Goal: Task Accomplishment & Management: Use online tool/utility

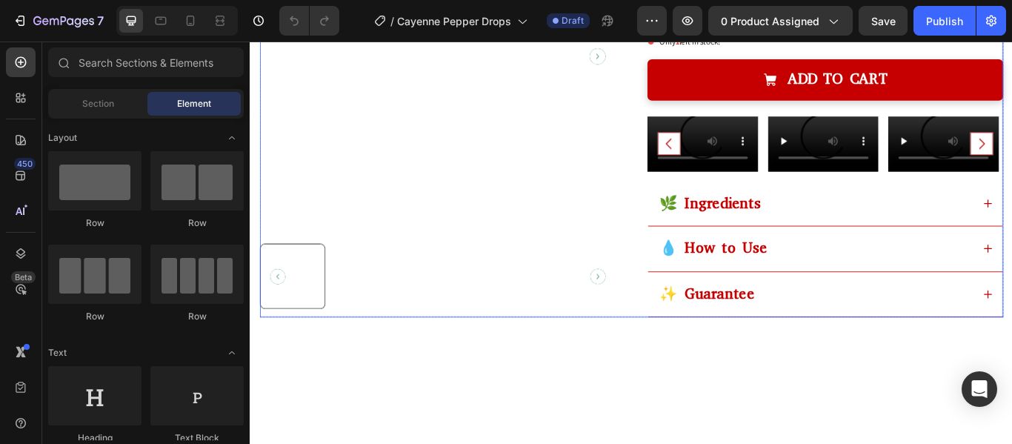
scroll to position [428, 0]
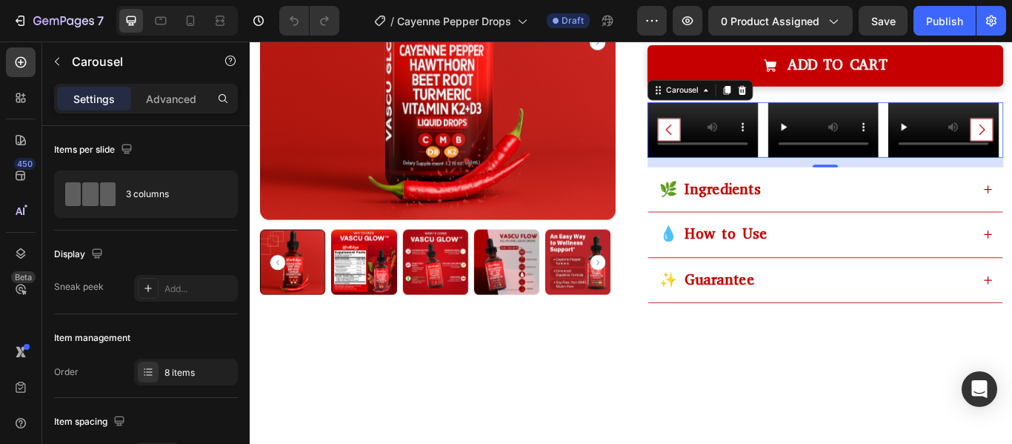
click at [737, 173] on video at bounding box center [777, 145] width 129 height 64
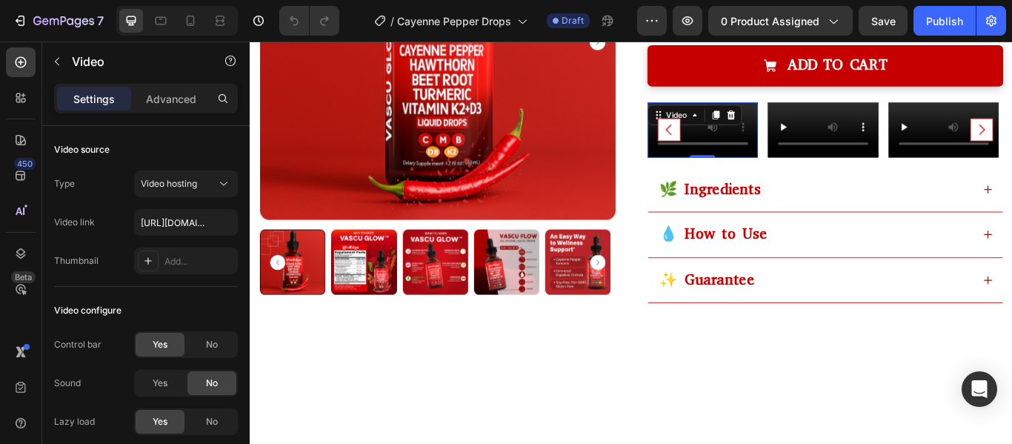
click at [806, 177] on video at bounding box center [777, 145] width 129 height 64
paste input "[URL][DOMAIN_NAME]"
type input "[URL][DOMAIN_NAME]"
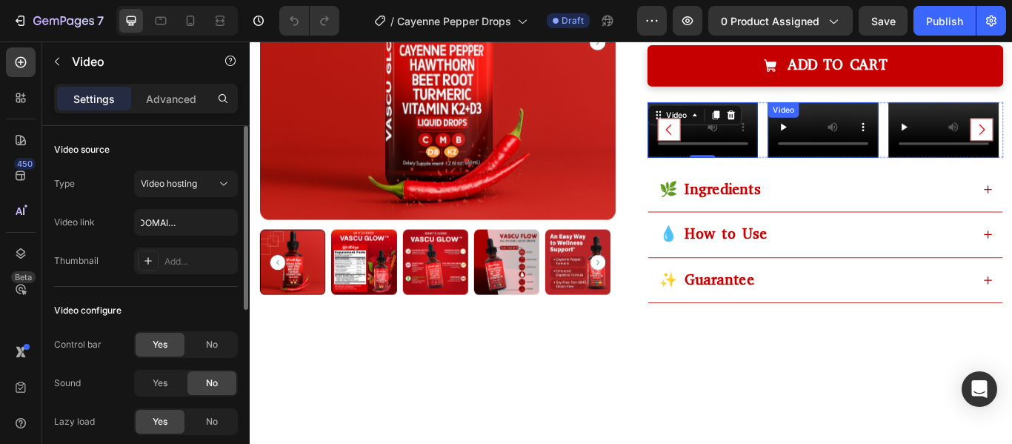
click at [898, 177] on video at bounding box center [918, 145] width 129 height 64
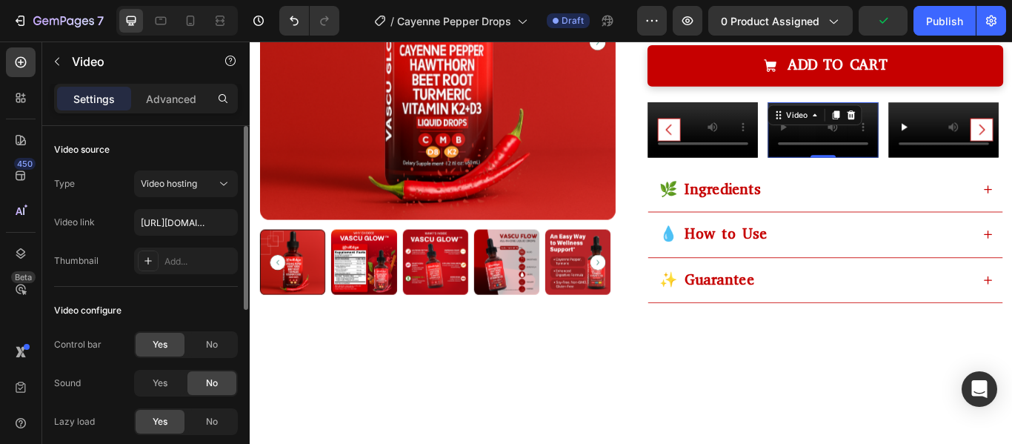
click at [865, 177] on video at bounding box center [918, 145] width 129 height 64
type input "[URL][DOMAIN_NAME]"
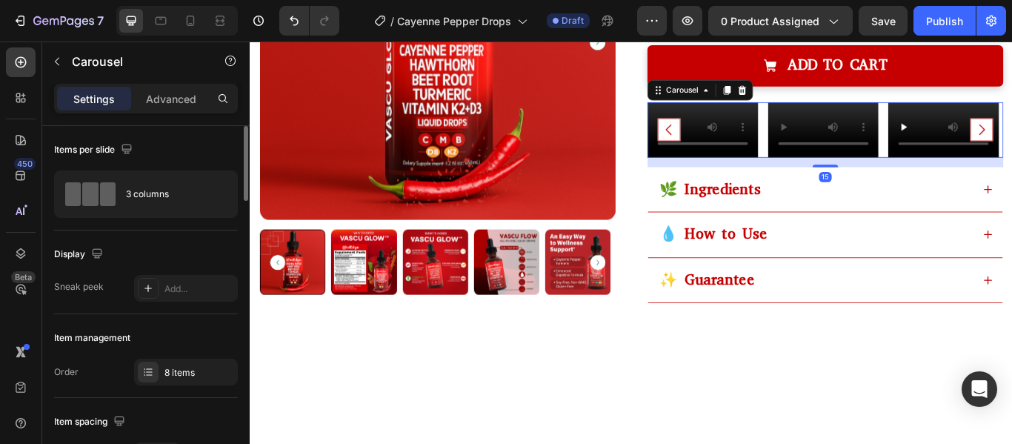
click at [808, 177] on video at bounding box center [777, 145] width 129 height 64
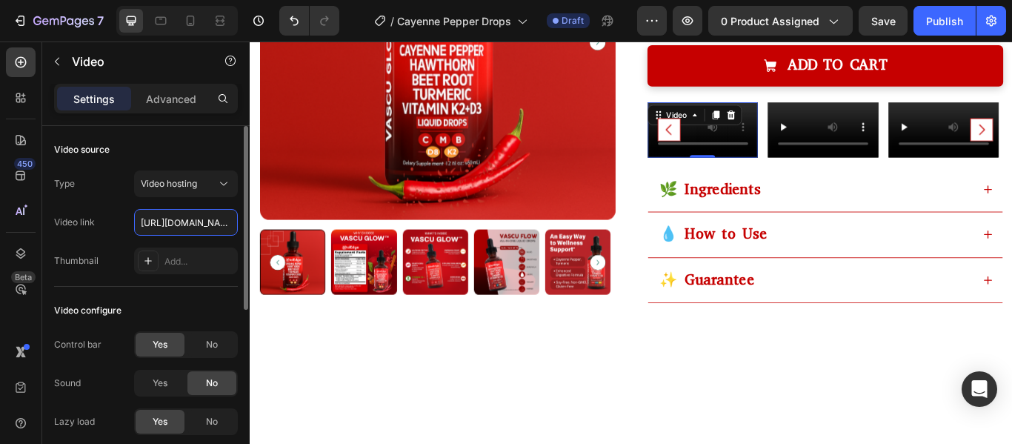
scroll to position [0, 275]
type input "[URL][DOMAIN_NAME]"
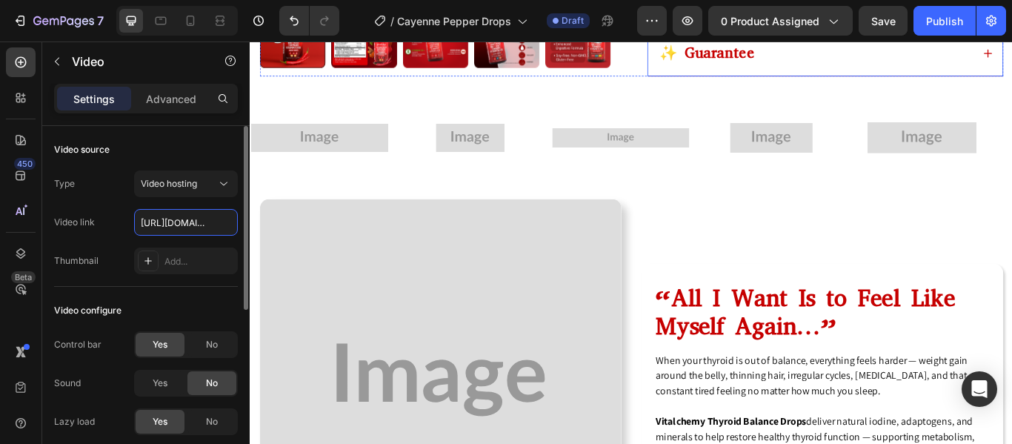
scroll to position [702, 0]
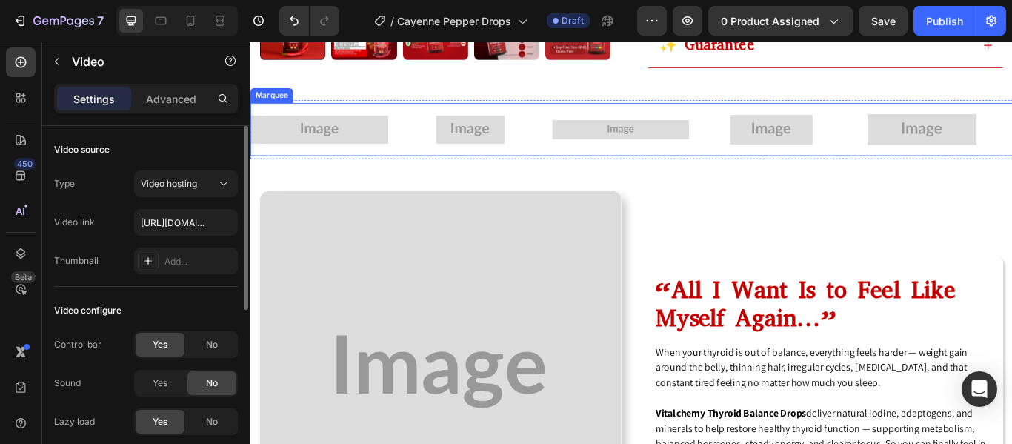
click at [590, 170] on div "Image" at bounding box center [514, 145] width 176 height 52
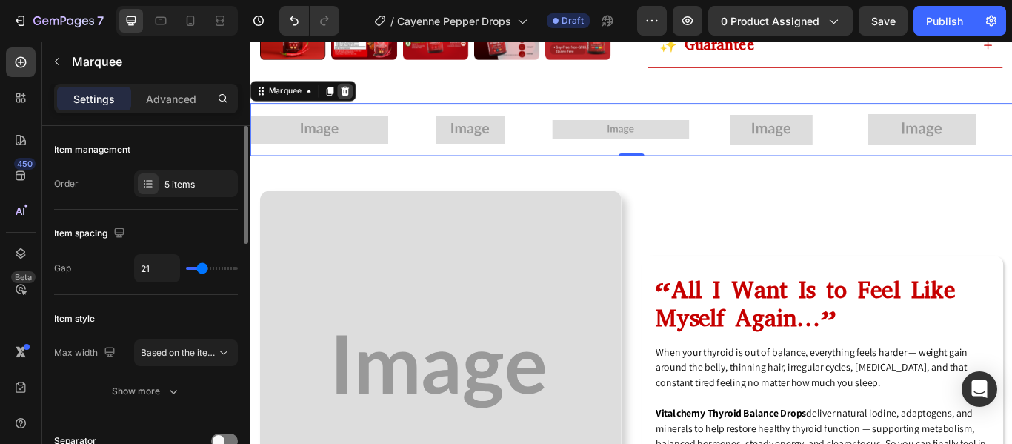
click at [362, 104] on icon at bounding box center [361, 99] width 10 height 10
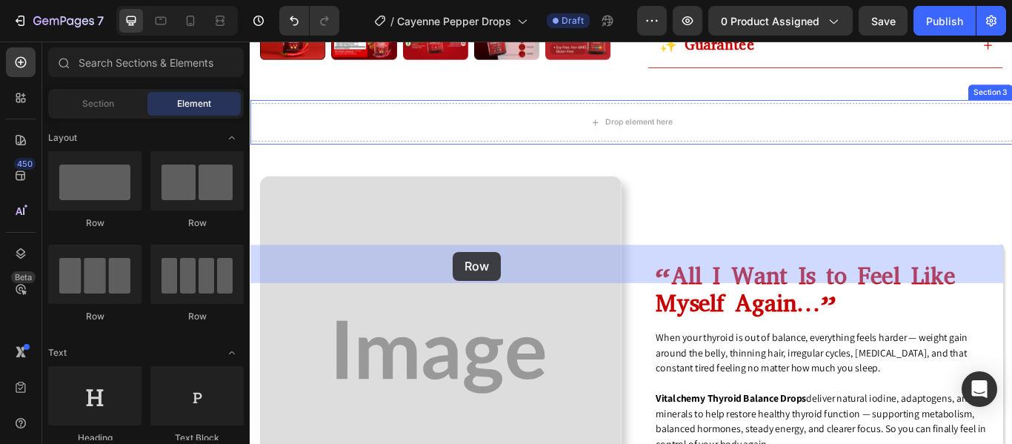
drag, startPoint x: 348, startPoint y: 320, endPoint x: 486, endPoint y: 287, distance: 142.5
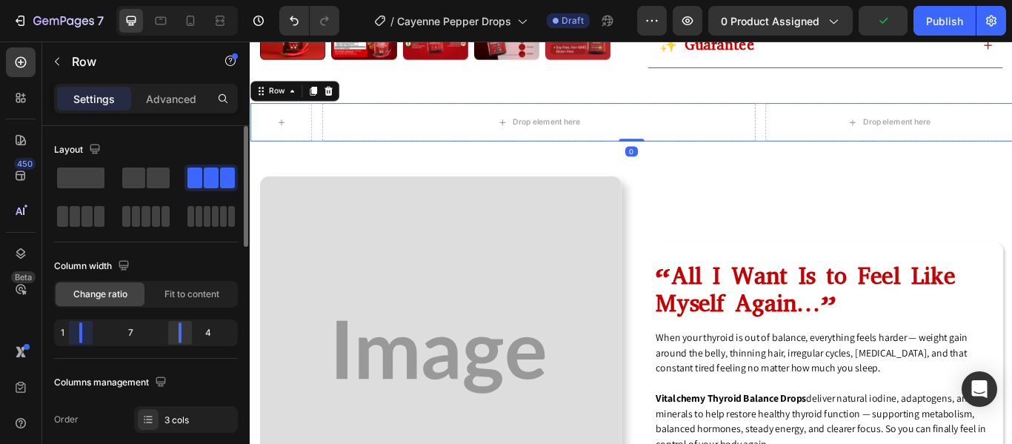
drag, startPoint x: 112, startPoint y: 335, endPoint x: 186, endPoint y: 336, distance: 74.1
click at [58, 0] on body "7 / Cayenne Pepper Drops Draft Preview 0 product assigned Publish 450 Beta Sect…" at bounding box center [506, 0] width 1012 height 0
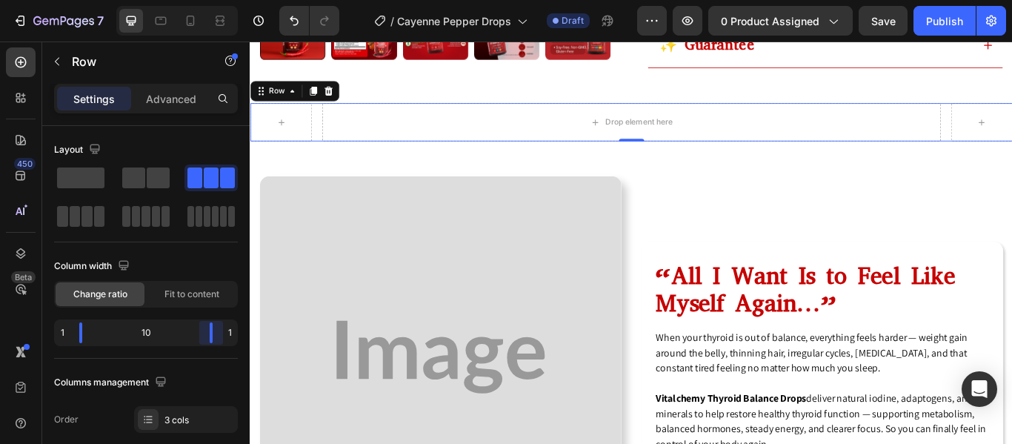
drag, startPoint x: 183, startPoint y: 333, endPoint x: 248, endPoint y: 330, distance: 65.3
click at [248, 0] on body "7 / Cayenne Pepper Drops Draft Preview 0 product assigned Save Publish 450 Beta…" at bounding box center [506, 0] width 1012 height 0
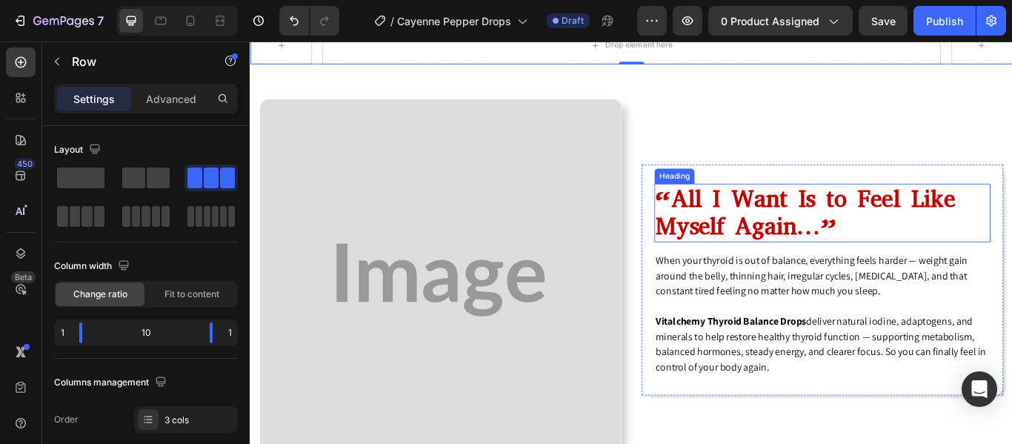
click at [817, 276] on h2 "“All I Want Is to Feel Like Myself Again…”" at bounding box center [917, 241] width 392 height 69
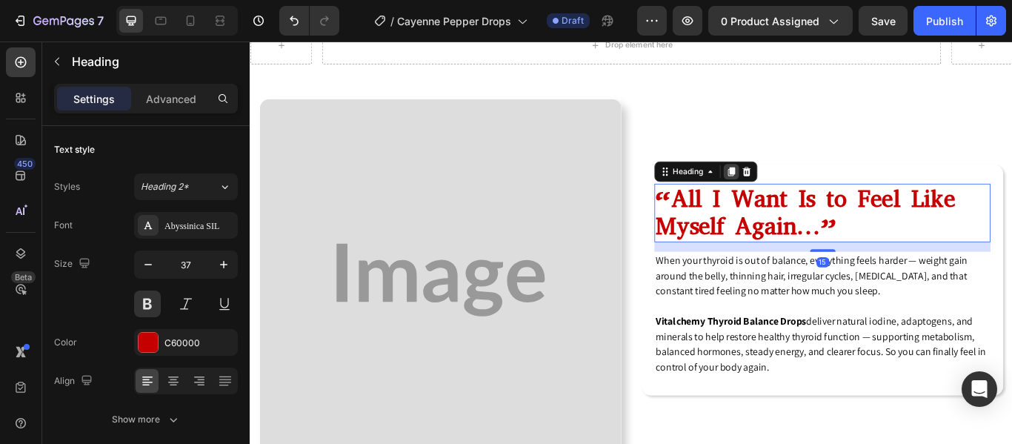
click at [807, 199] on icon at bounding box center [811, 193] width 8 height 10
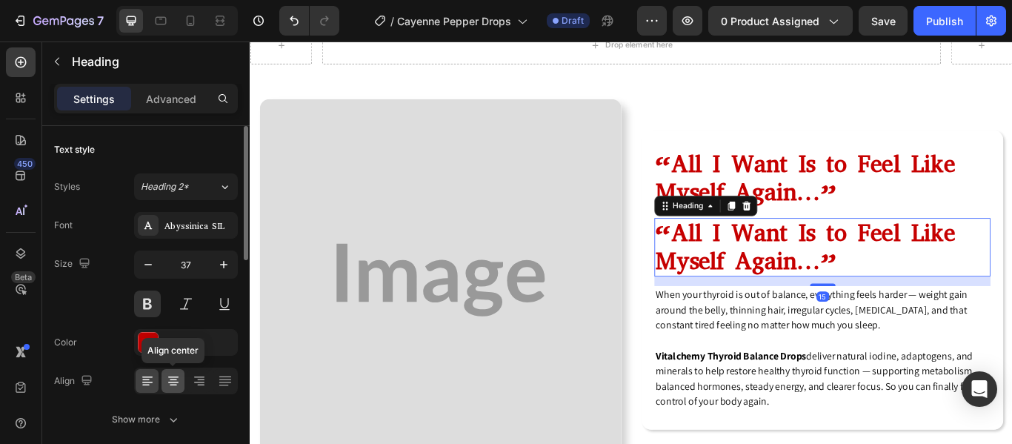
drag, startPoint x: 176, startPoint y: 380, endPoint x: 262, endPoint y: 351, distance: 90.7
click at [176, 380] on icon at bounding box center [173, 379] width 7 height 1
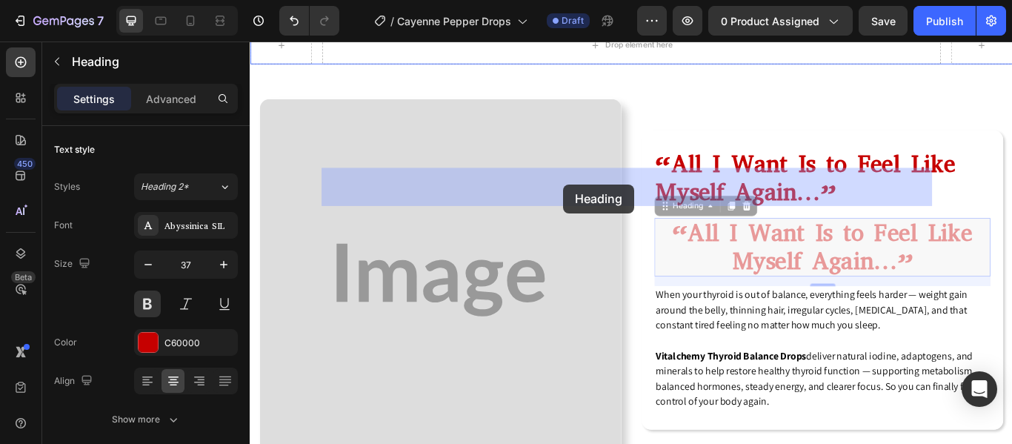
drag, startPoint x: 730, startPoint y: 398, endPoint x: 615, endPoint y: 212, distance: 218.6
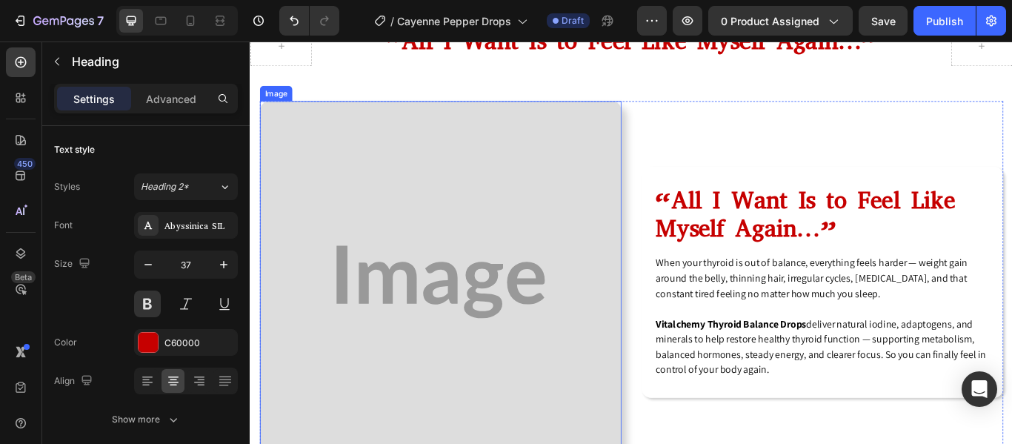
click at [559, 337] on img at bounding box center [472, 322] width 422 height 422
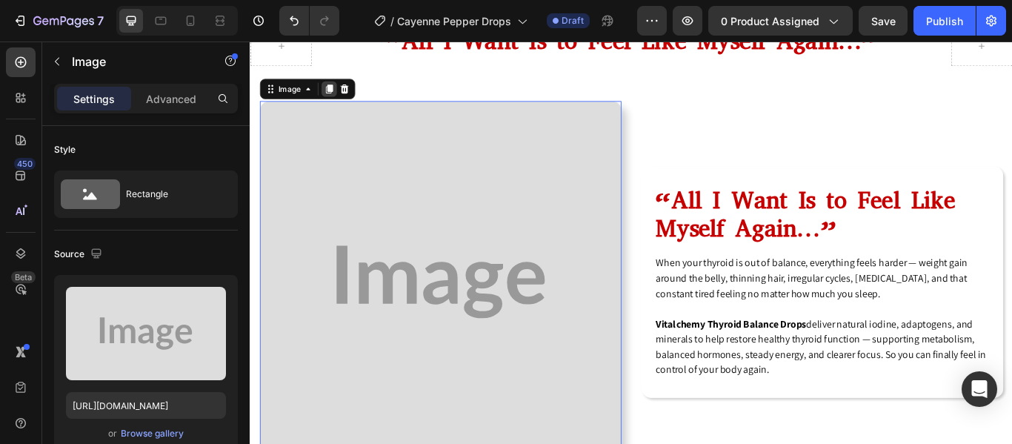
click at [339, 103] on icon at bounding box center [342, 98] width 8 height 10
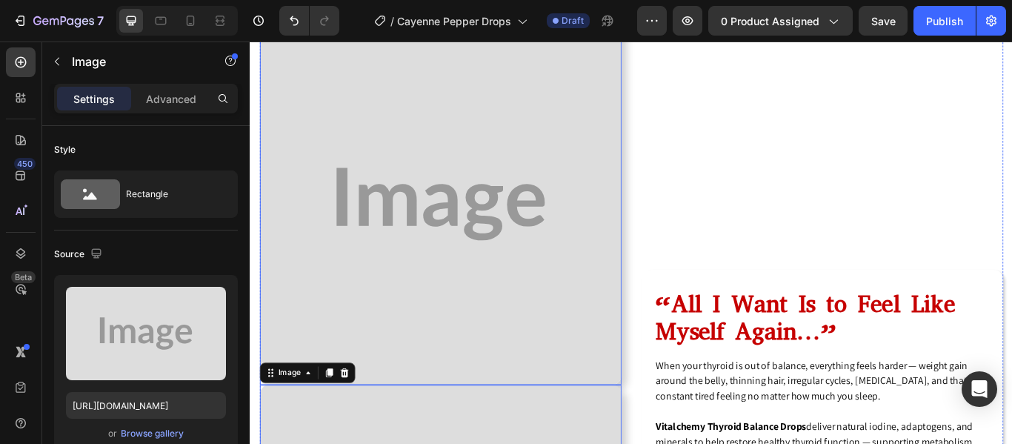
scroll to position [709, 0]
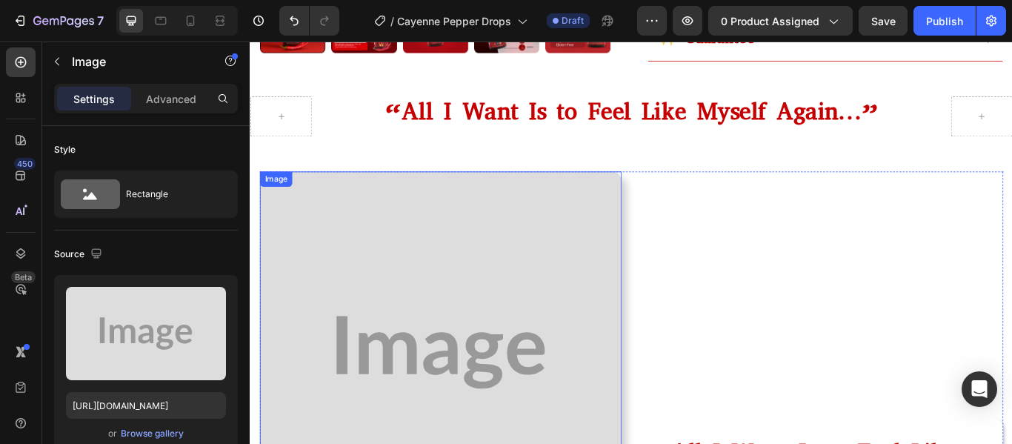
click at [411, 142] on h2 "“All I Want Is to Feel Like Myself Again…”" at bounding box center [693, 124] width 721 height 36
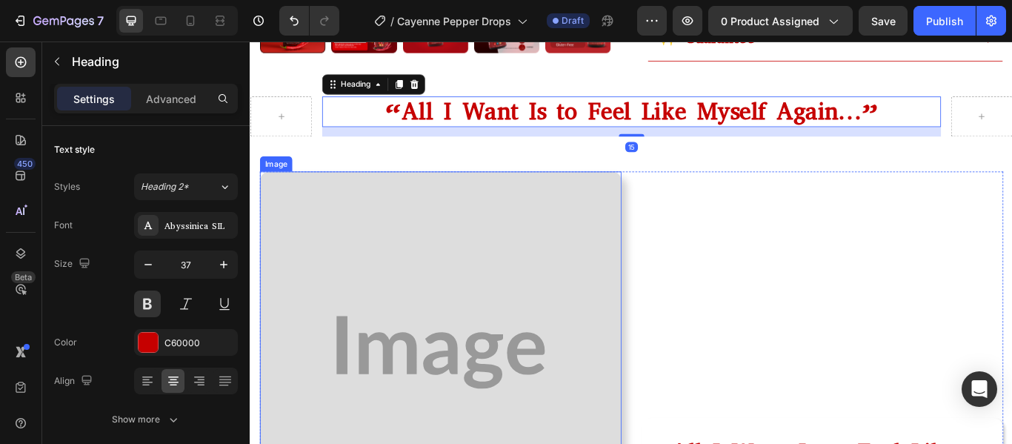
click at [358, 392] on img at bounding box center [472, 404] width 422 height 422
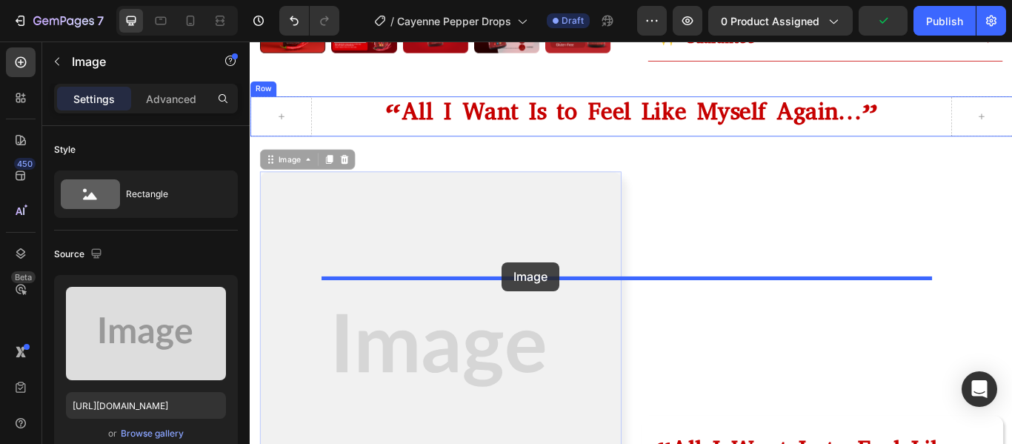
drag, startPoint x: 273, startPoint y: 340, endPoint x: 543, endPoint y: 299, distance: 273.6
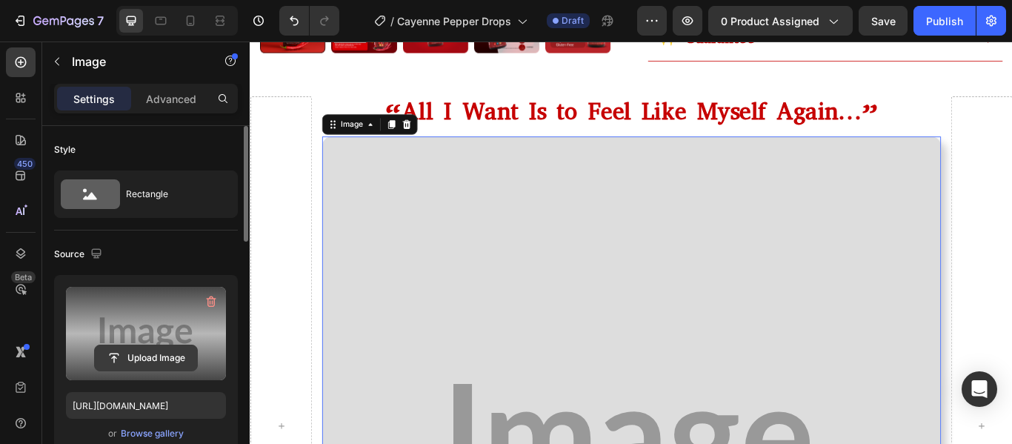
click at [152, 360] on input "file" at bounding box center [146, 357] width 102 height 25
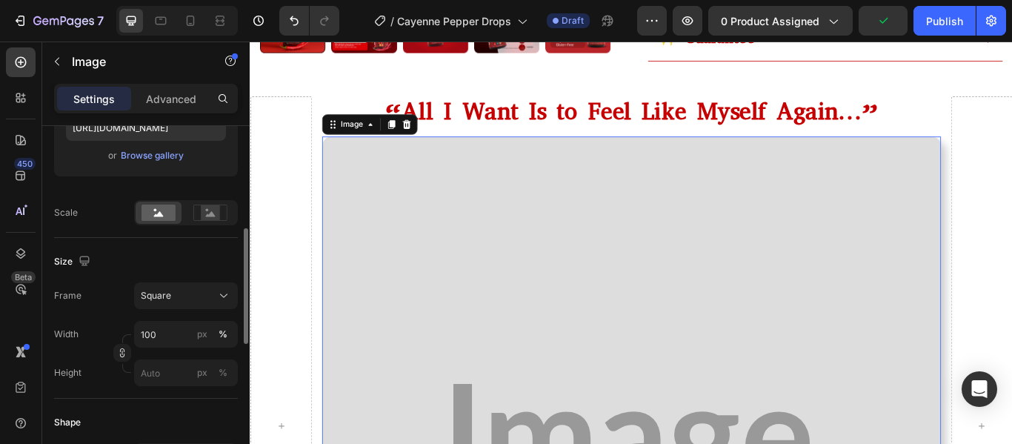
scroll to position [287, 0]
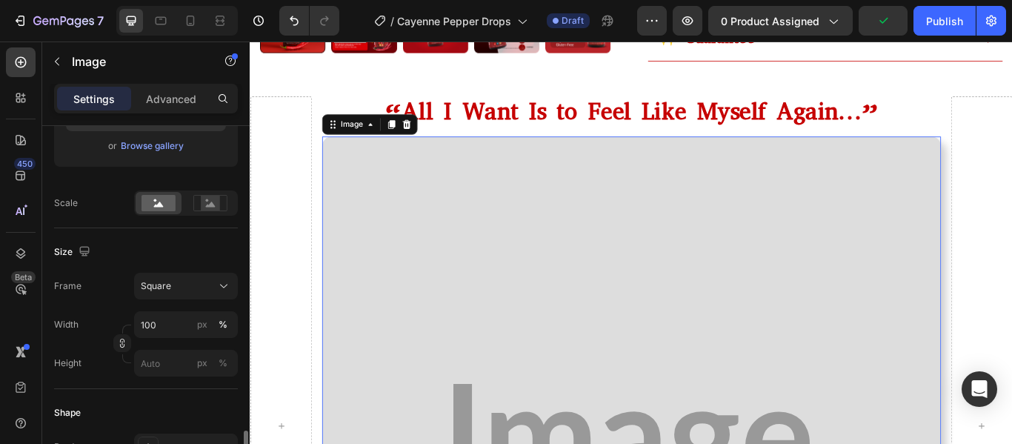
type input "[URL][DOMAIN_NAME]"
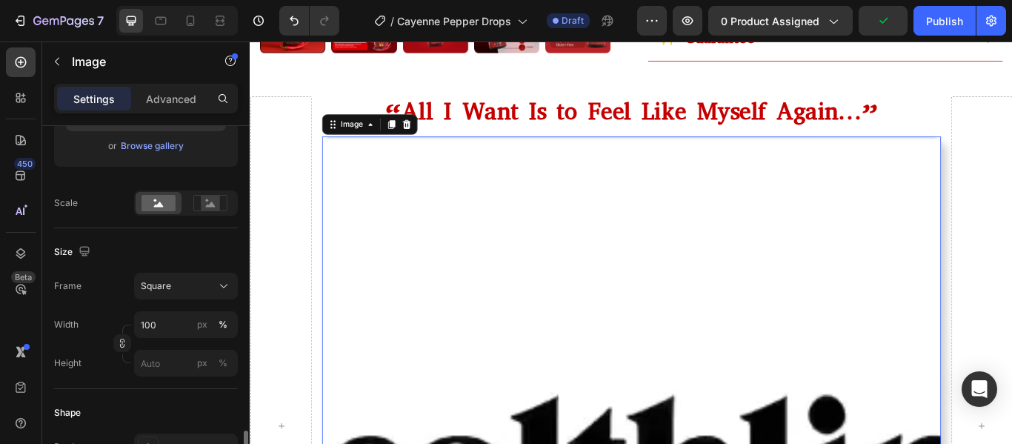
scroll to position [448, 0]
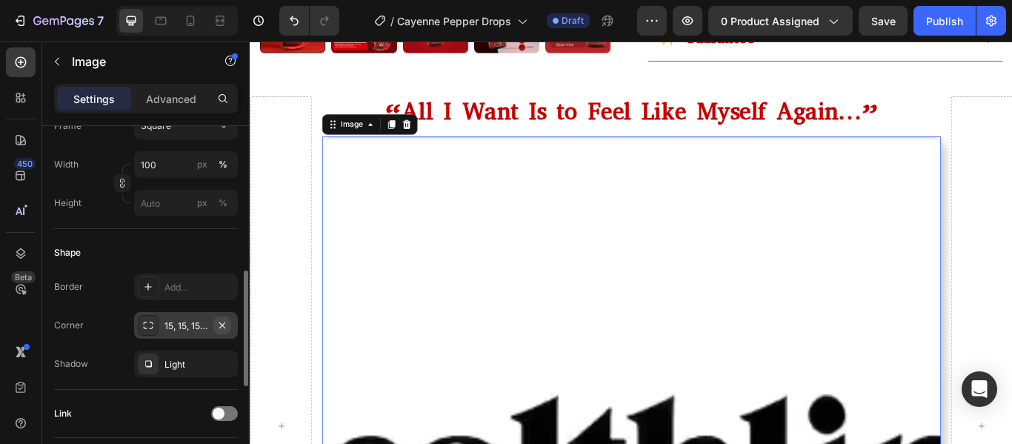
click at [226, 326] on icon "button" at bounding box center [222, 325] width 12 height 12
click at [221, 363] on icon "button" at bounding box center [222, 364] width 12 height 12
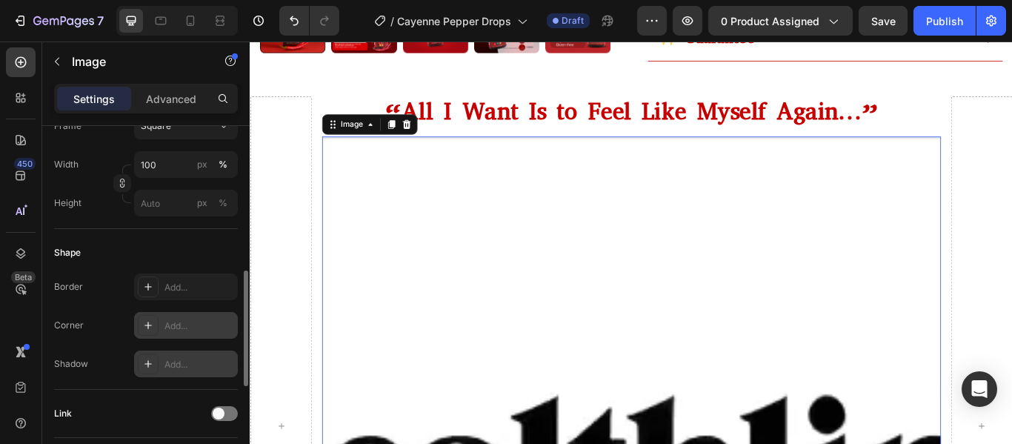
click at [111, 386] on div "Shape Border Add... Corner Add... Shadow Add..." at bounding box center [146, 309] width 184 height 161
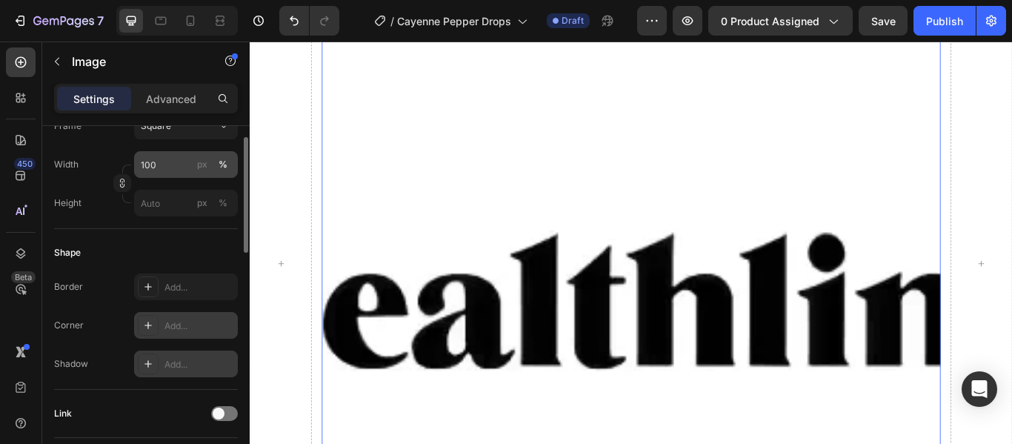
scroll to position [345, 0]
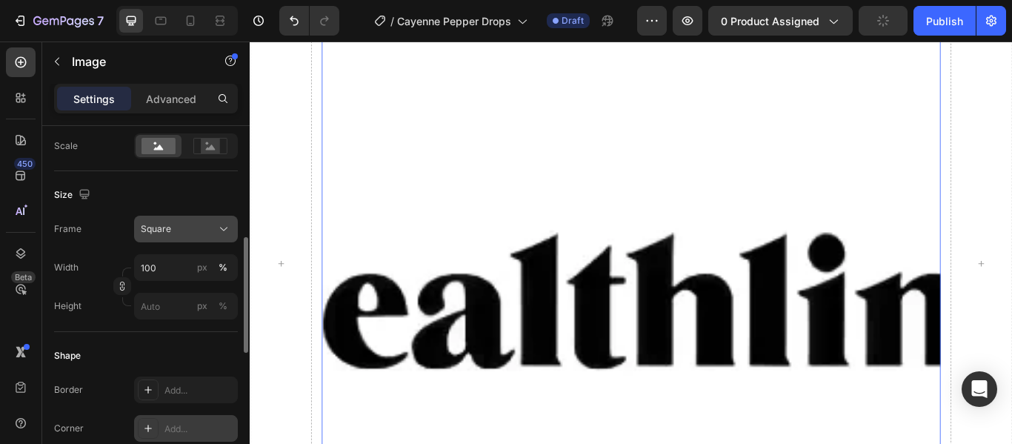
click at [220, 222] on icon at bounding box center [223, 229] width 15 height 15
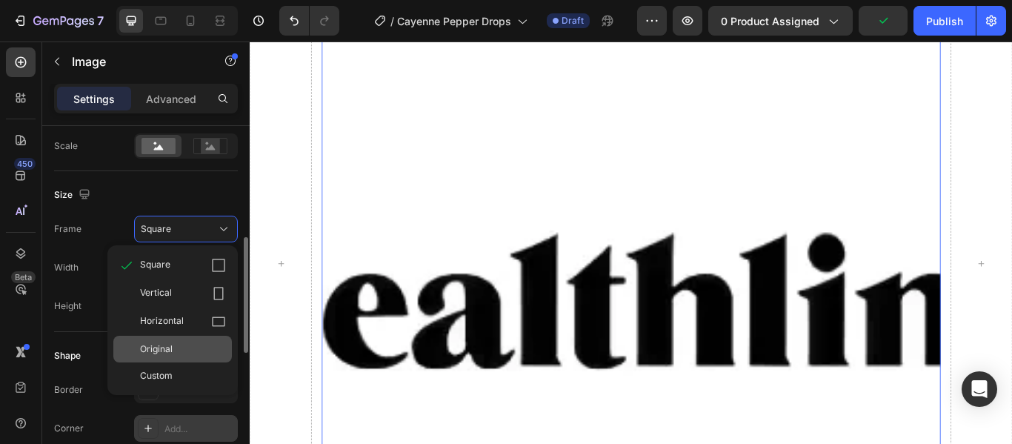
click at [167, 342] on div "Original" at bounding box center [172, 349] width 119 height 27
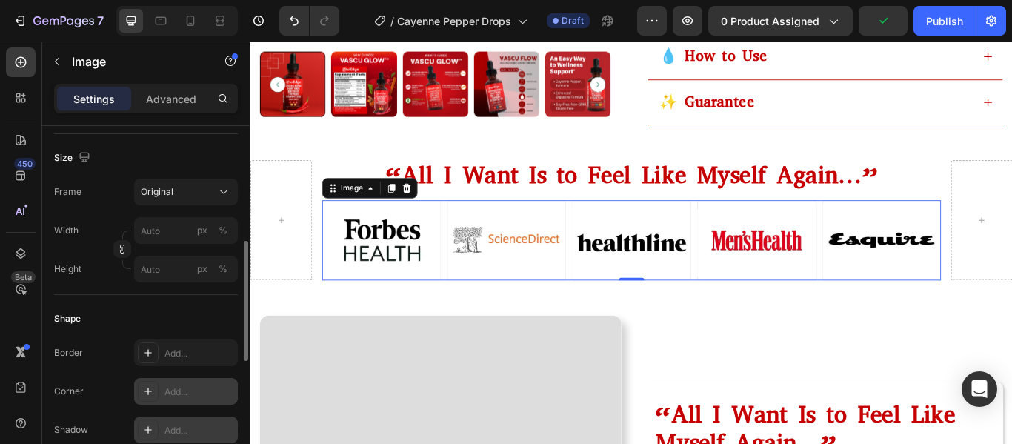
scroll to position [753, 0]
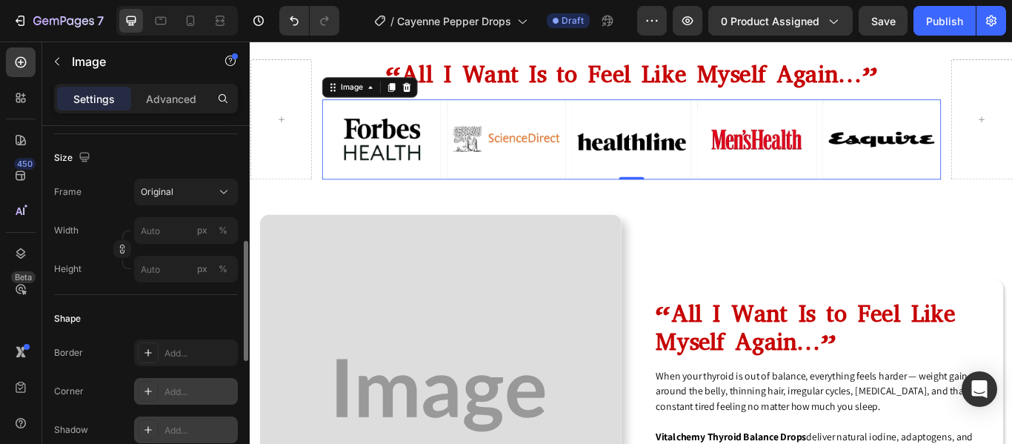
click at [115, 209] on div "Frame Original Width px % Height px %" at bounding box center [146, 231] width 184 height 104
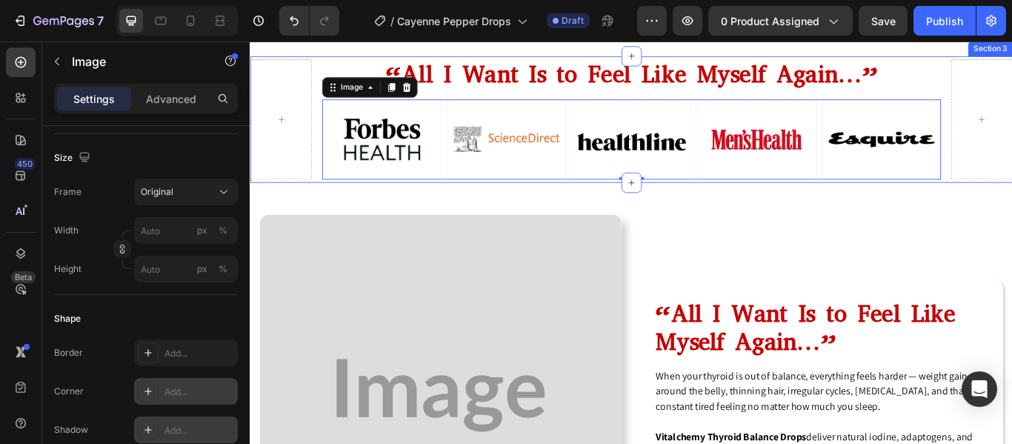
click at [323, 205] on div "“All I Want Is to Feel Like Myself Again…” Heading Image 0 Row Section 3" at bounding box center [694, 132] width 889 height 147
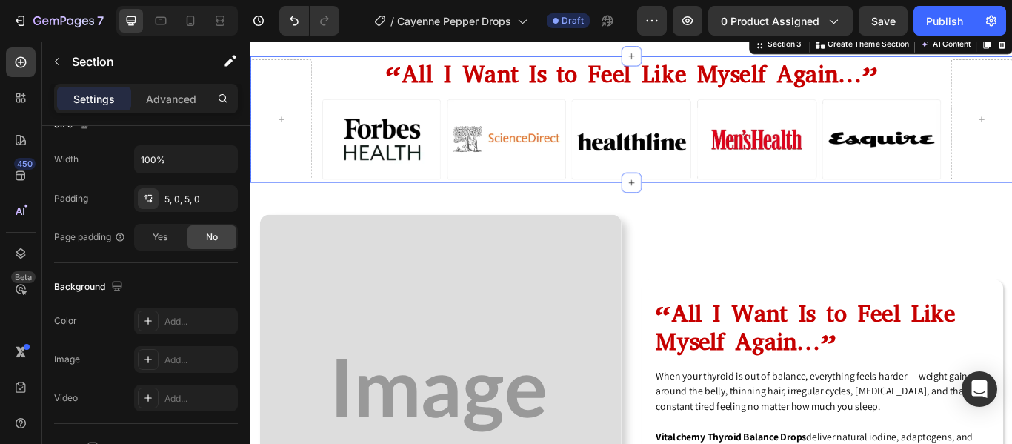
scroll to position [0, 0]
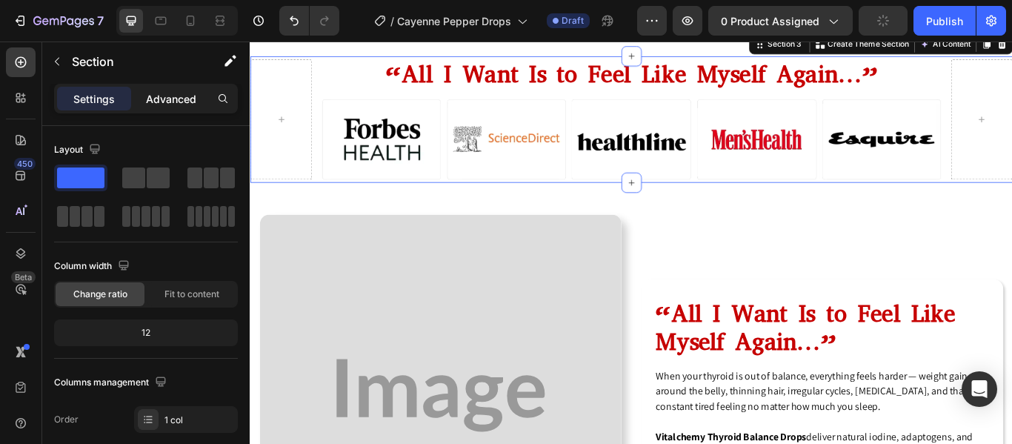
click at [159, 99] on p "Advanced" at bounding box center [171, 99] width 50 height 16
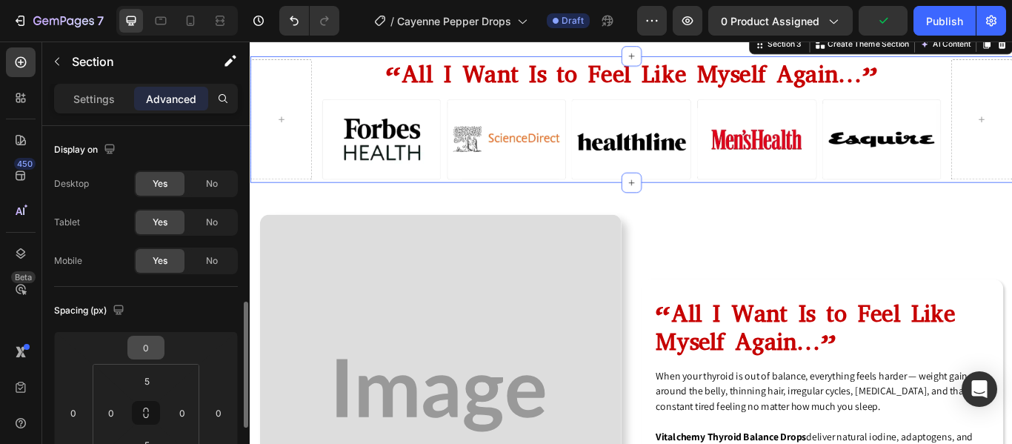
scroll to position [130, 0]
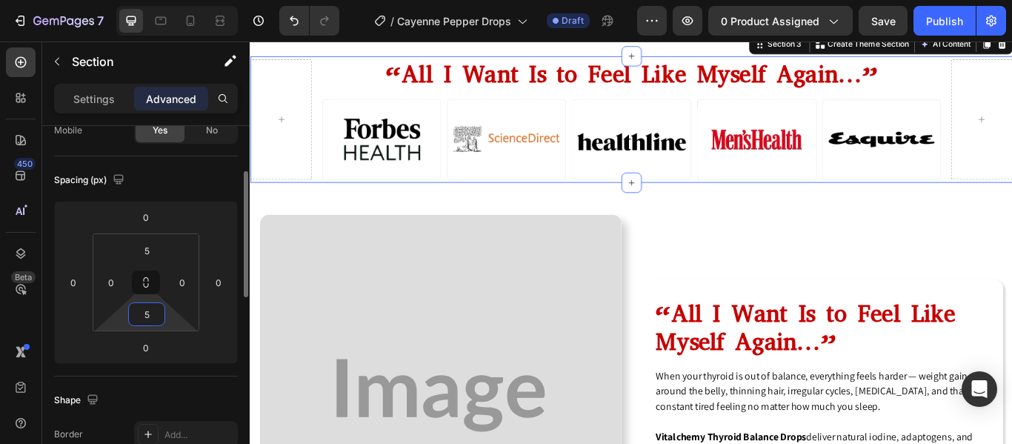
click at [148, 321] on input "5" at bounding box center [147, 314] width 30 height 22
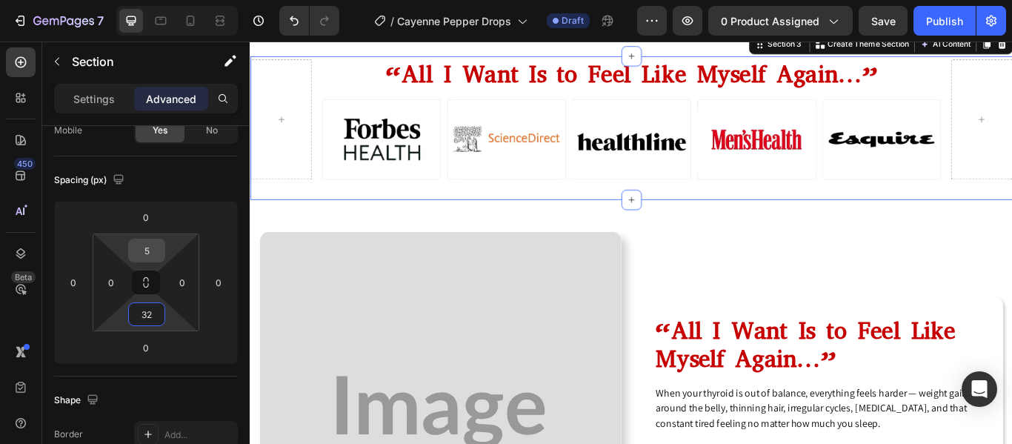
type input "32"
click at [147, 252] on input "5" at bounding box center [147, 250] width 30 height 22
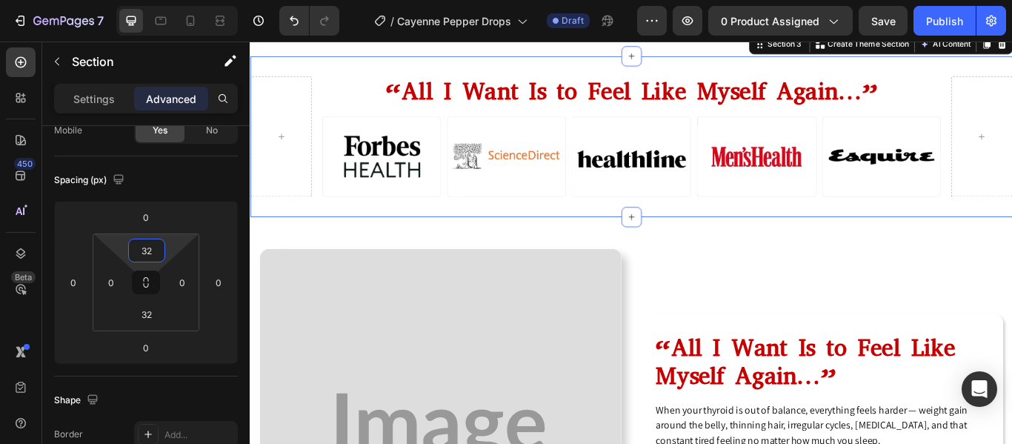
type input "32"
click at [196, 183] on div "Spacing (px)" at bounding box center [146, 180] width 184 height 24
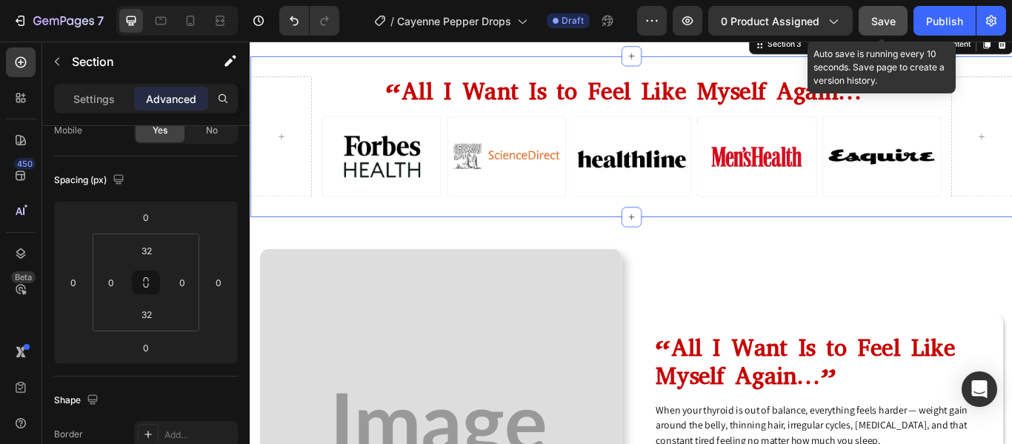
click at [879, 25] on span "Save" at bounding box center [883, 21] width 24 height 13
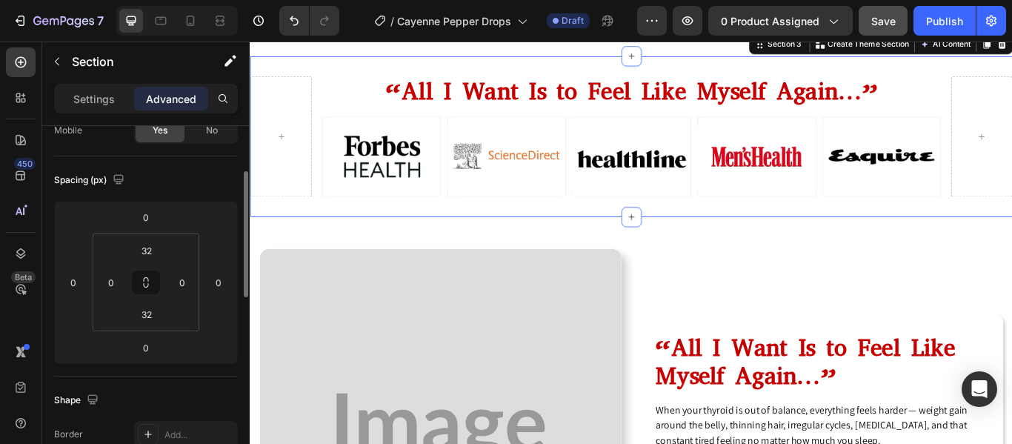
click at [194, 184] on div "Spacing (px)" at bounding box center [146, 180] width 184 height 24
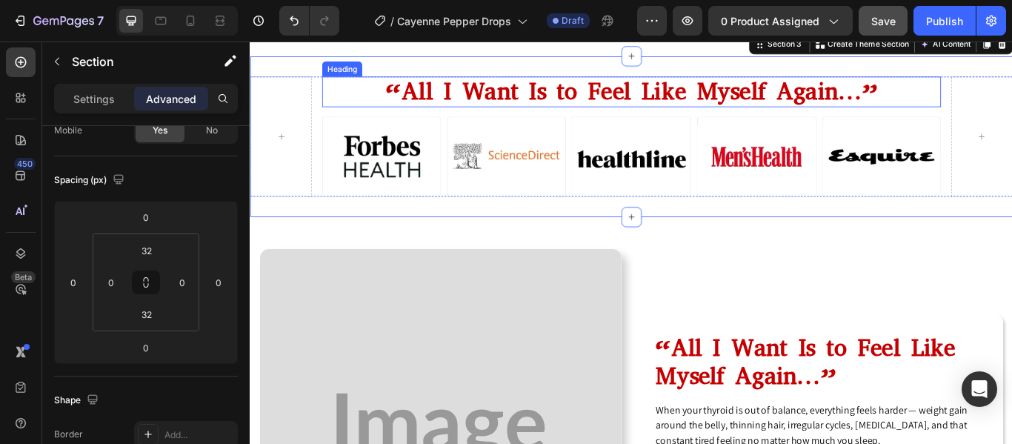
click at [631, 118] on h2 "“All I Want Is to Feel Like Myself Again…”" at bounding box center [693, 100] width 721 height 36
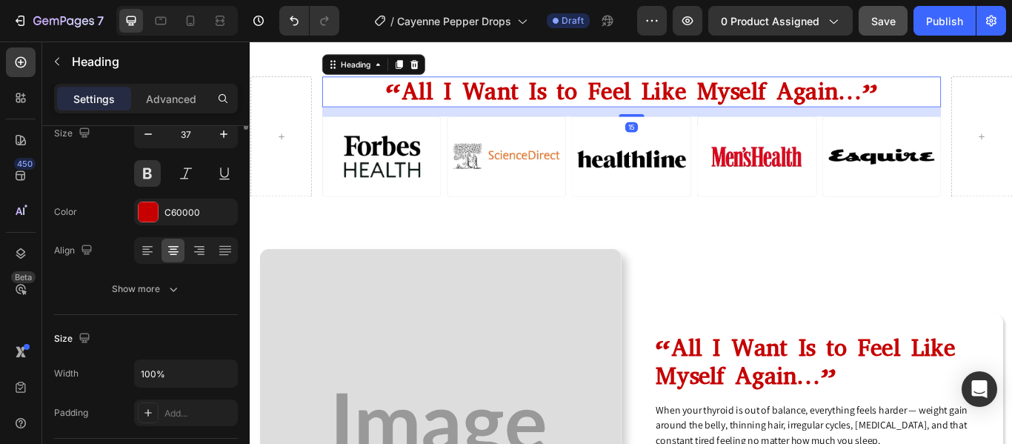
scroll to position [0, 0]
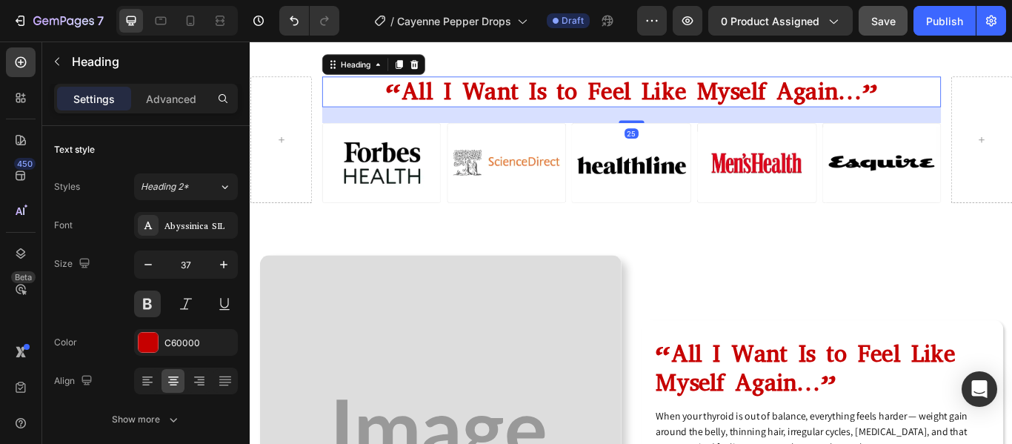
drag, startPoint x: 698, startPoint y: 293, endPoint x: 636, endPoint y: 371, distance: 100.2
click at [701, 136] on div at bounding box center [694, 134] width 30 height 3
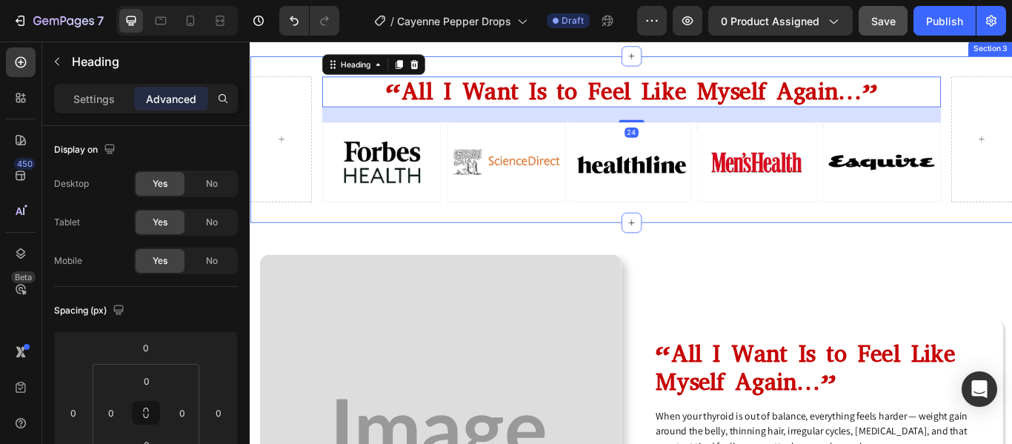
click at [617, 252] on div "“All I Want Is to Feel Like Myself Again…” Heading 24 Image Row Section 3" at bounding box center [694, 155] width 889 height 193
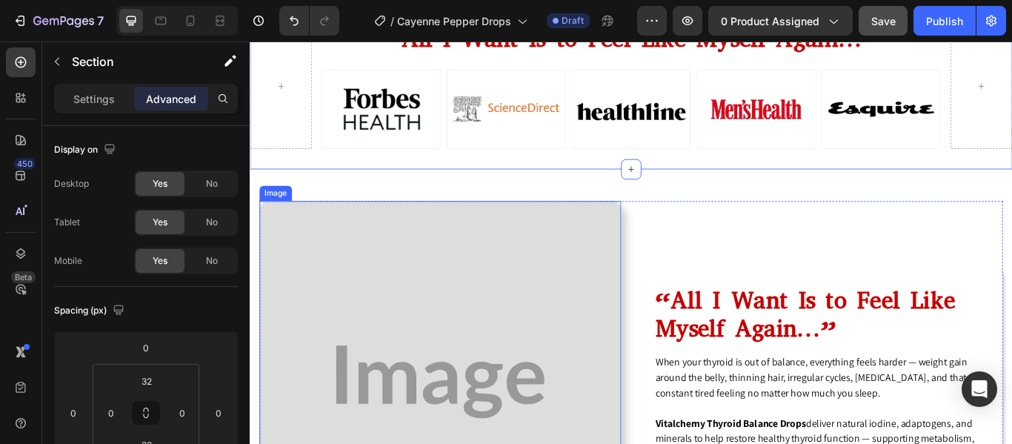
scroll to position [979, 0]
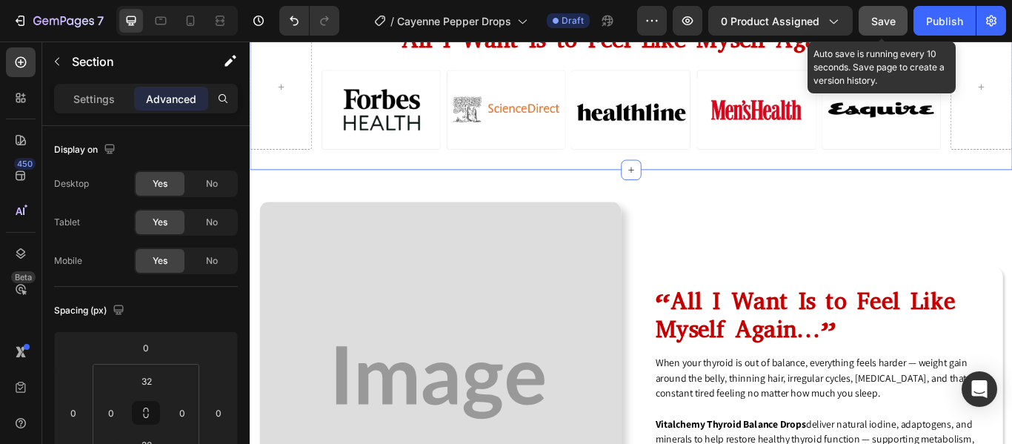
click at [883, 15] on span "Save" at bounding box center [883, 21] width 24 height 13
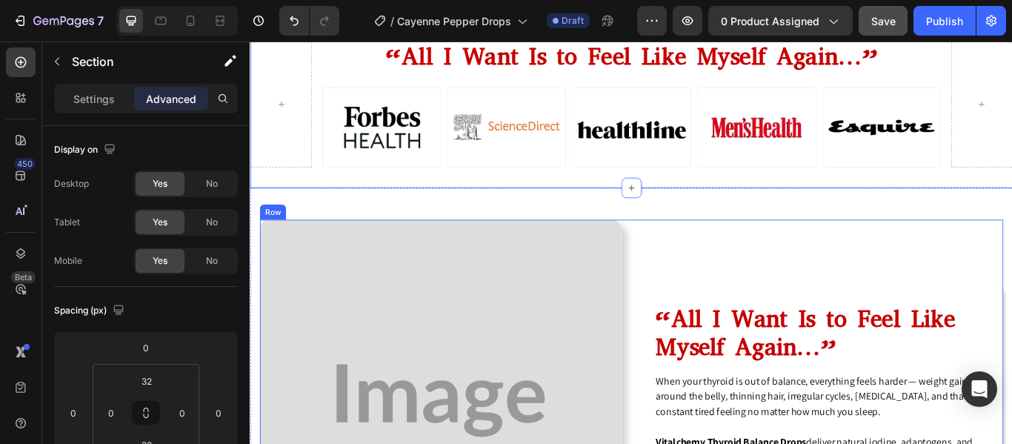
scroll to position [714, 0]
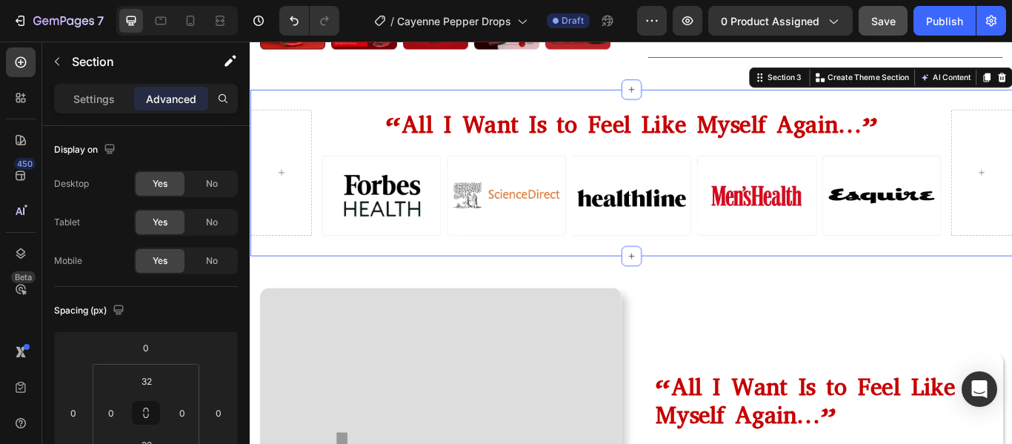
click at [592, 279] on div "“All I Want Is to Feel Like Myself Again…” Heading Image Row Section 3 You can …" at bounding box center [694, 194] width 889 height 193
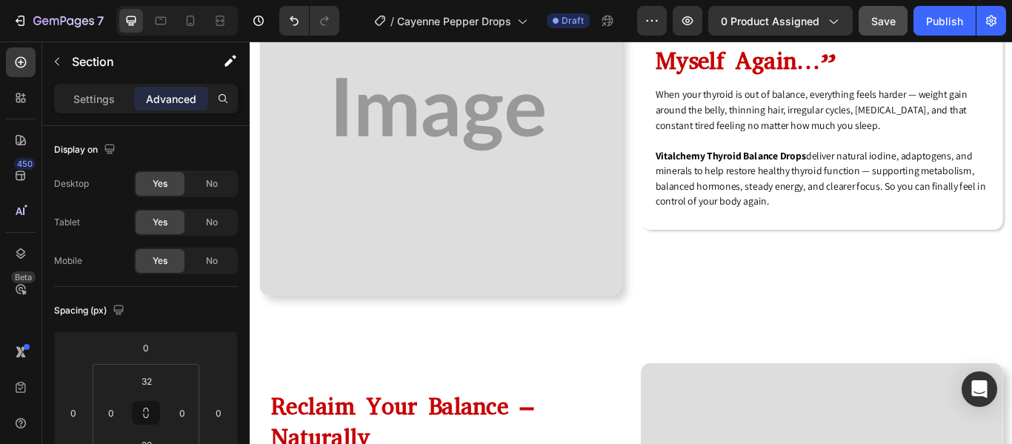
scroll to position [1292, 0]
click at [280, 365] on div "Image “All I Want Is to Feel Like Myself Again…” Heading When your thyroid is o…" at bounding box center [694, 128] width 889 height 501
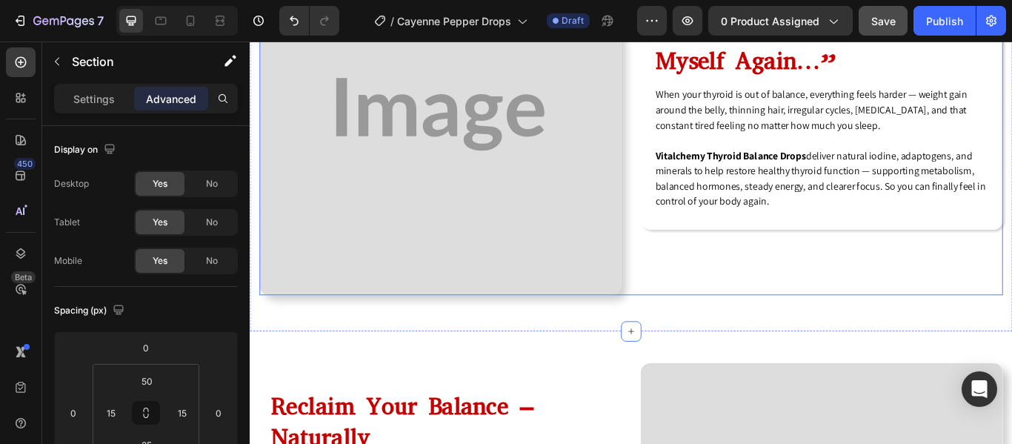
click at [697, 277] on div "Image “All I Want Is to Feel Like Myself Again…” Heading When your thyroid is o…" at bounding box center [694, 127] width 867 height 422
